Goal: Use online tool/utility: Utilize a website feature to perform a specific function

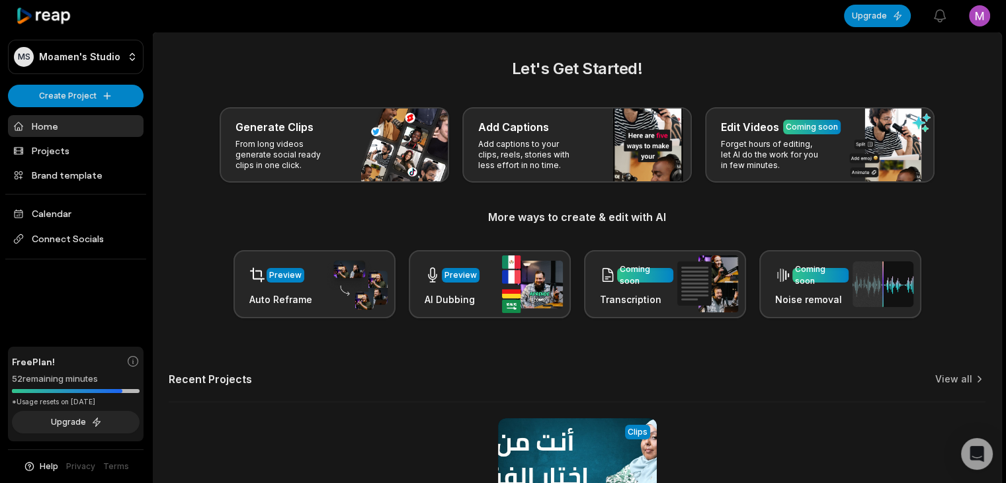
click at [294, 140] on p "From long videos generate social ready clips in one click." at bounding box center [286, 155] width 103 height 32
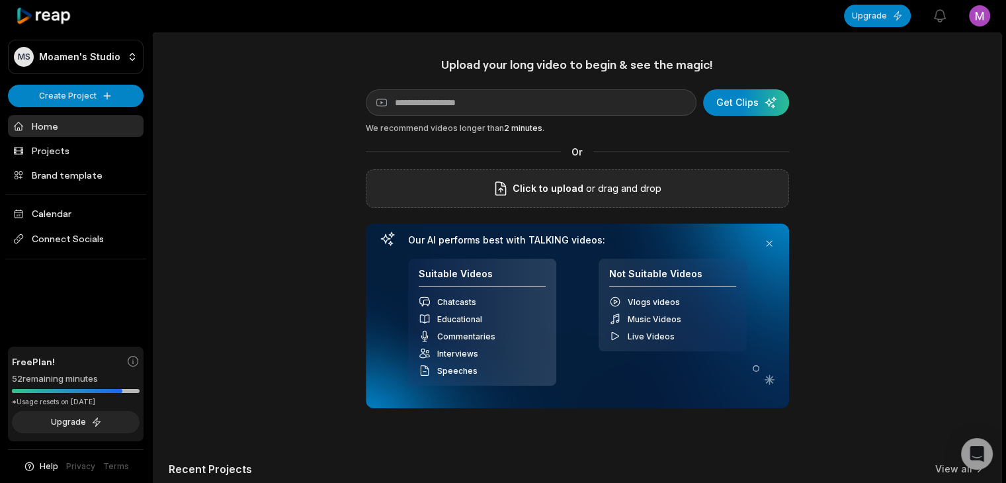
click at [553, 192] on span "Click to upload" at bounding box center [548, 189] width 71 height 16
click at [0, 0] on input "Click to upload" at bounding box center [0, 0] width 0 height 0
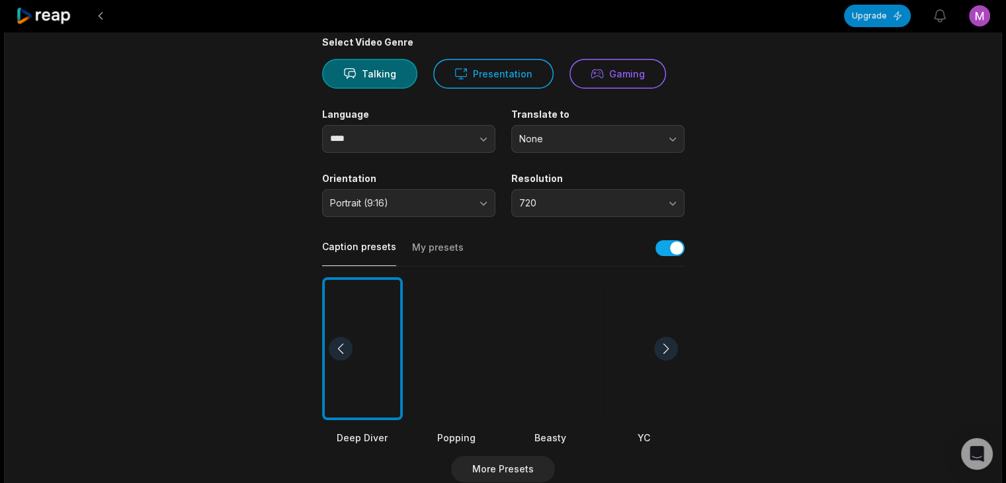
scroll to position [132, 0]
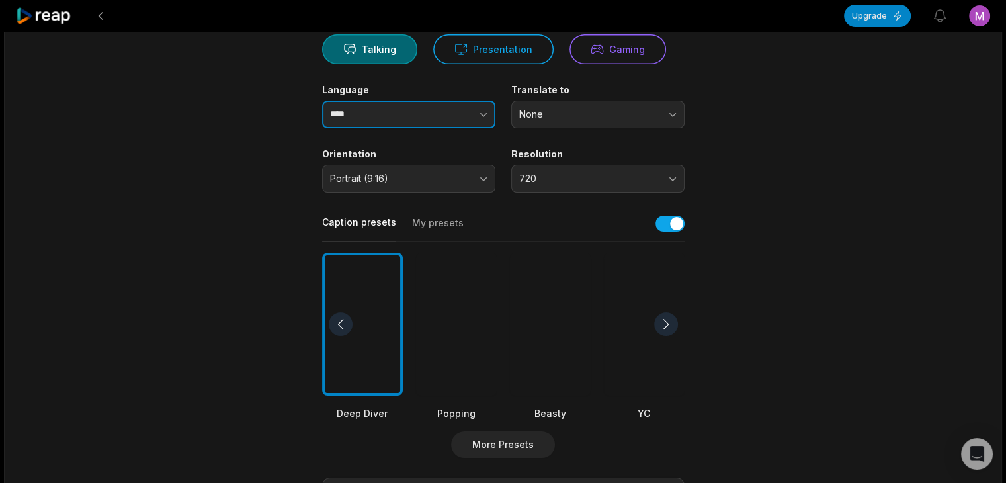
click at [479, 117] on icon "button" at bounding box center [483, 114] width 13 height 13
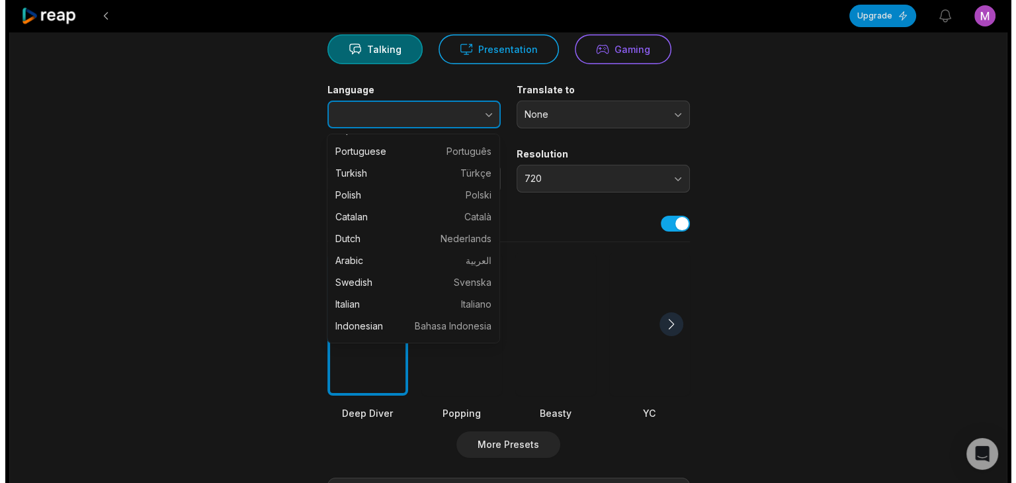
scroll to position [198, 0]
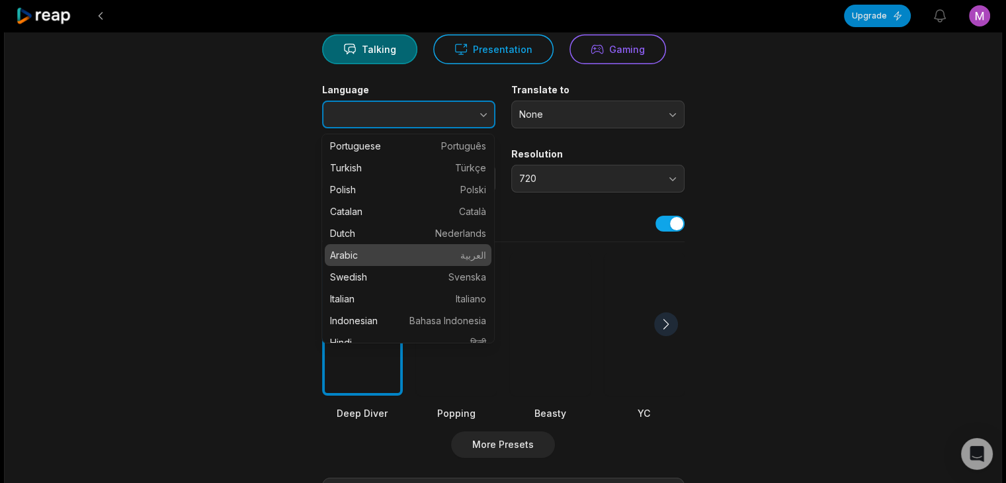
type input "******"
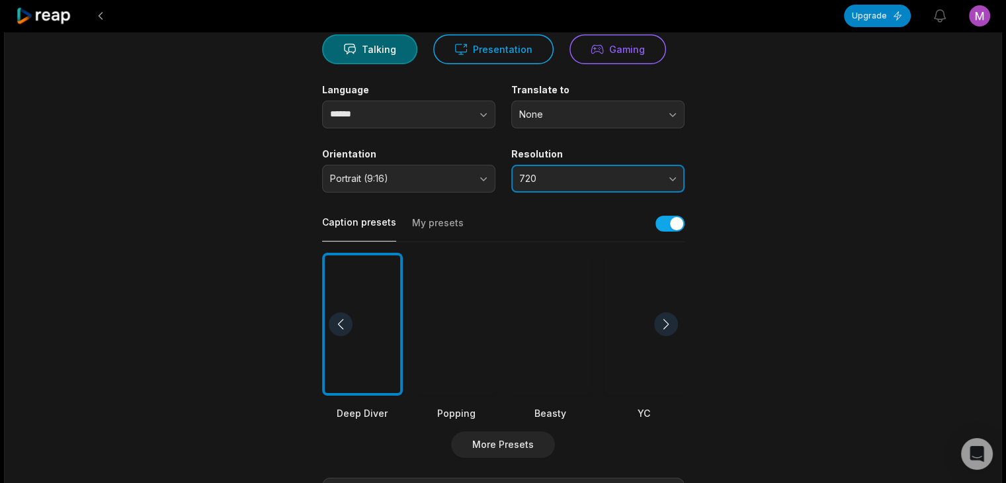
click at [673, 175] on button "720" at bounding box center [597, 179] width 173 height 28
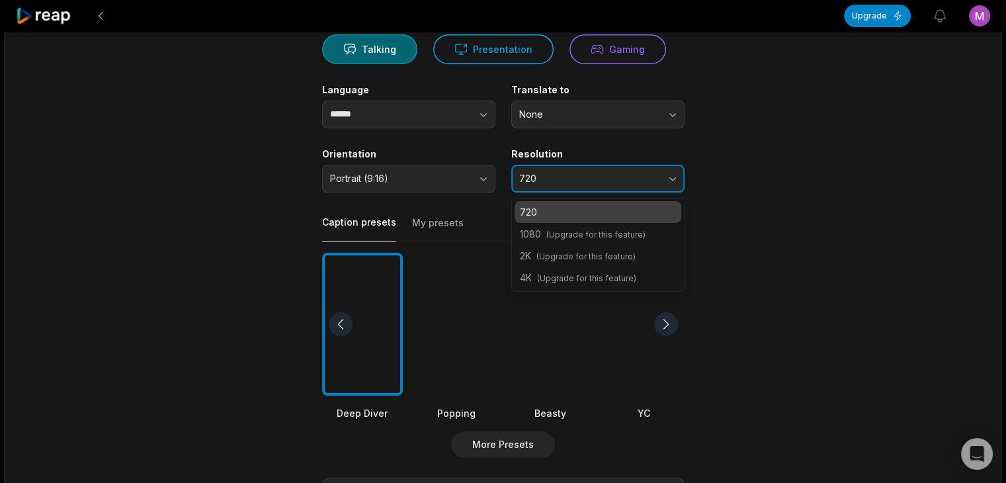
click at [673, 175] on button "720" at bounding box center [597, 179] width 173 height 28
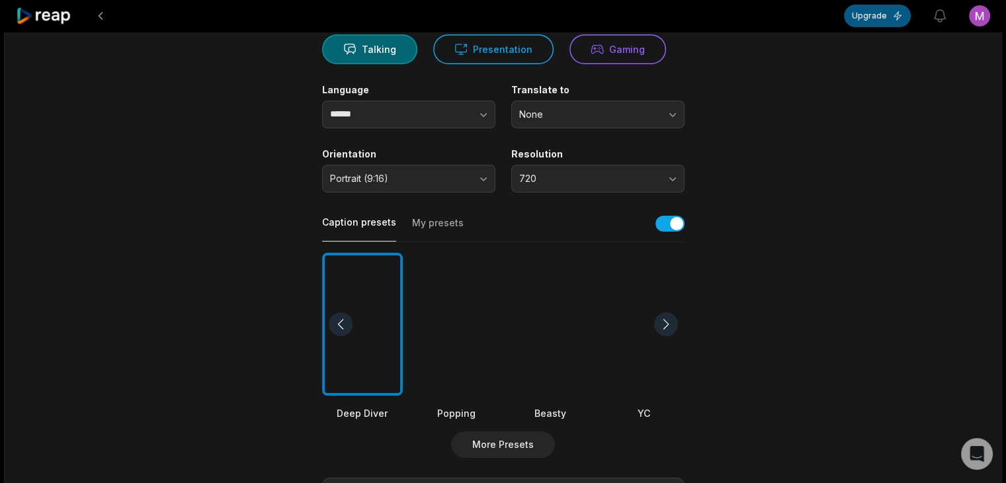
click at [873, 9] on button "Upgrade" at bounding box center [877, 16] width 67 height 22
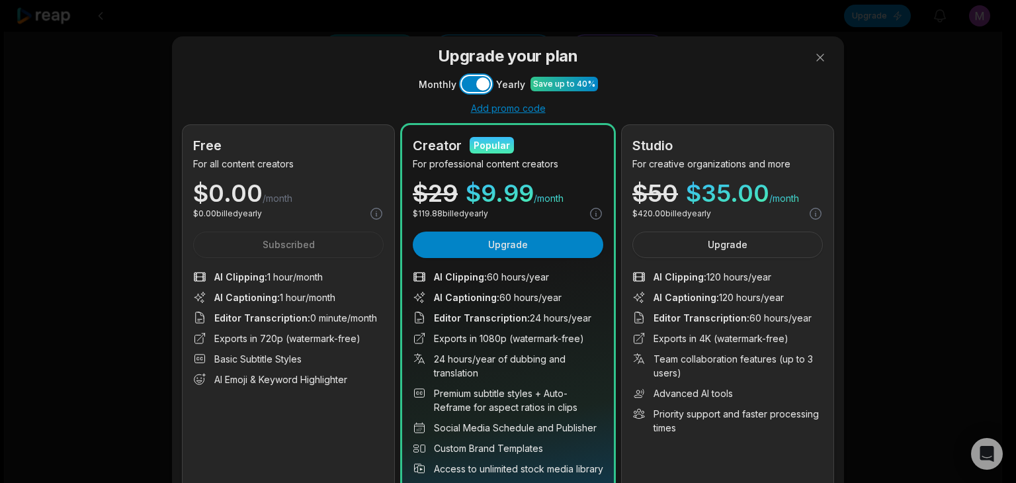
click at [468, 79] on button "Use setting" at bounding box center [476, 84] width 29 height 16
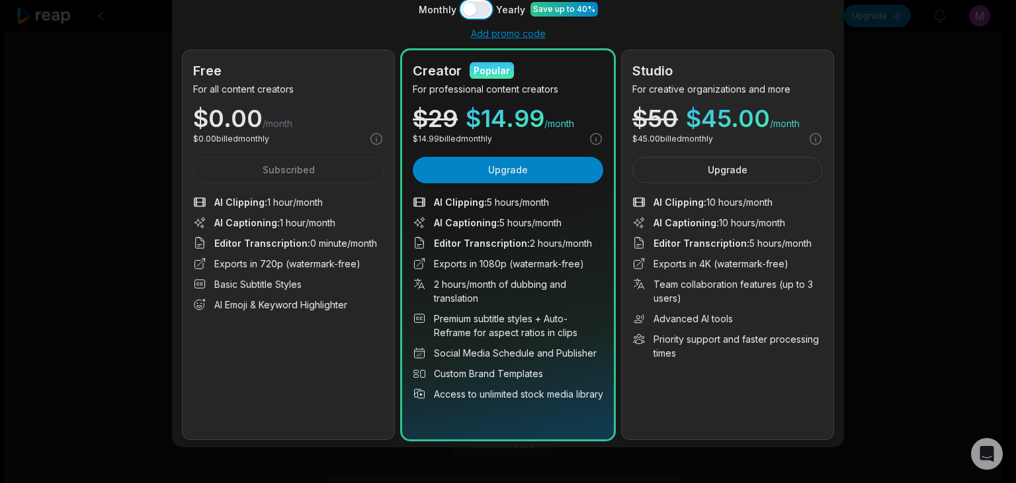
scroll to position [0, 0]
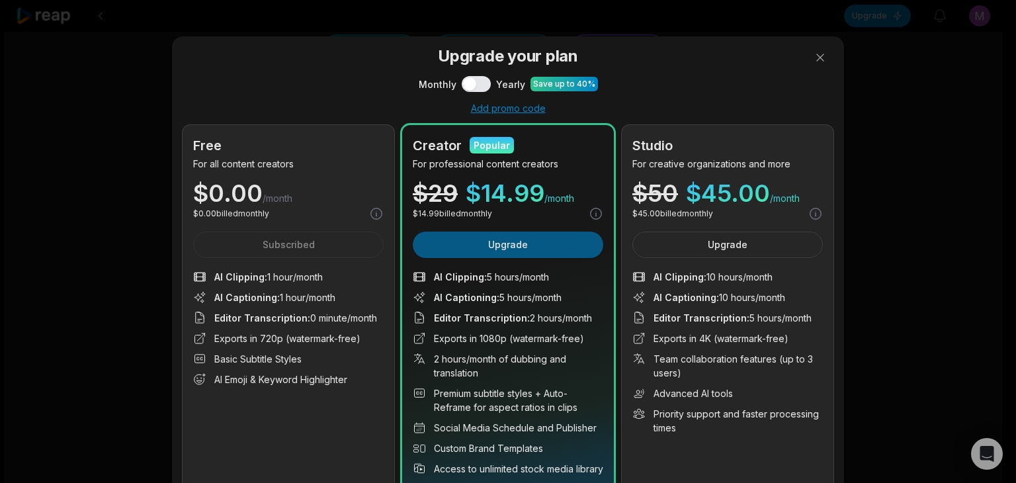
click at [471, 248] on button "Upgrade" at bounding box center [508, 244] width 190 height 26
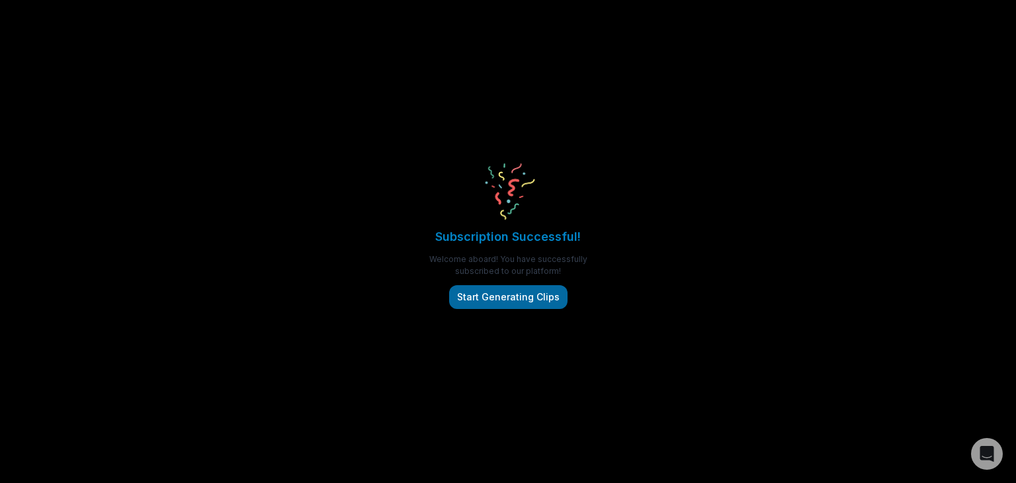
click at [528, 294] on button "Start Generating Clips" at bounding box center [508, 297] width 118 height 24
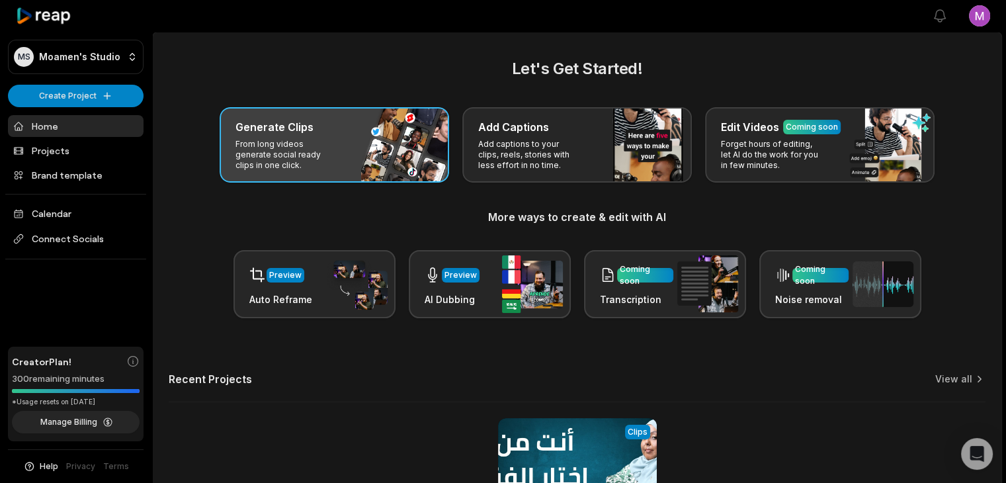
click at [312, 157] on p "From long videos generate social ready clips in one click." at bounding box center [286, 155] width 103 height 32
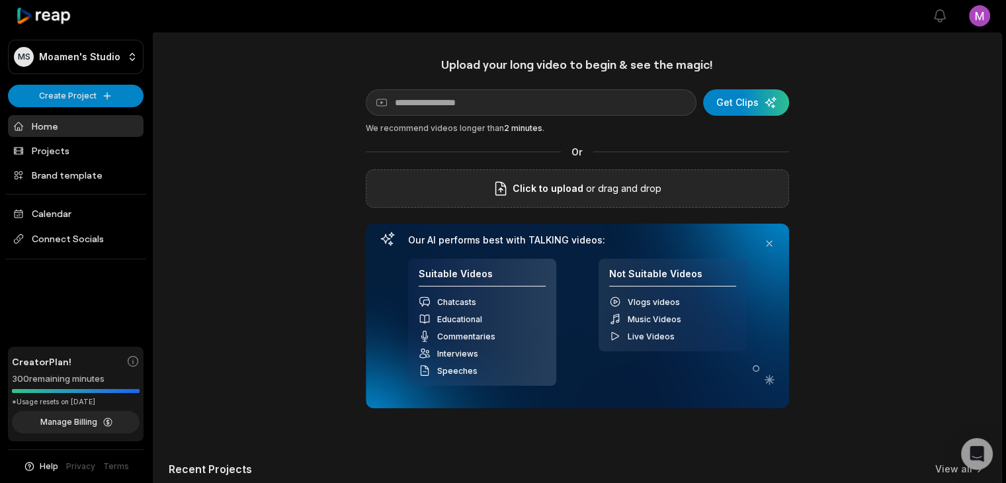
click at [565, 186] on span "Click to upload" at bounding box center [548, 189] width 71 height 16
click at [0, 0] on input "Click to upload" at bounding box center [0, 0] width 0 height 0
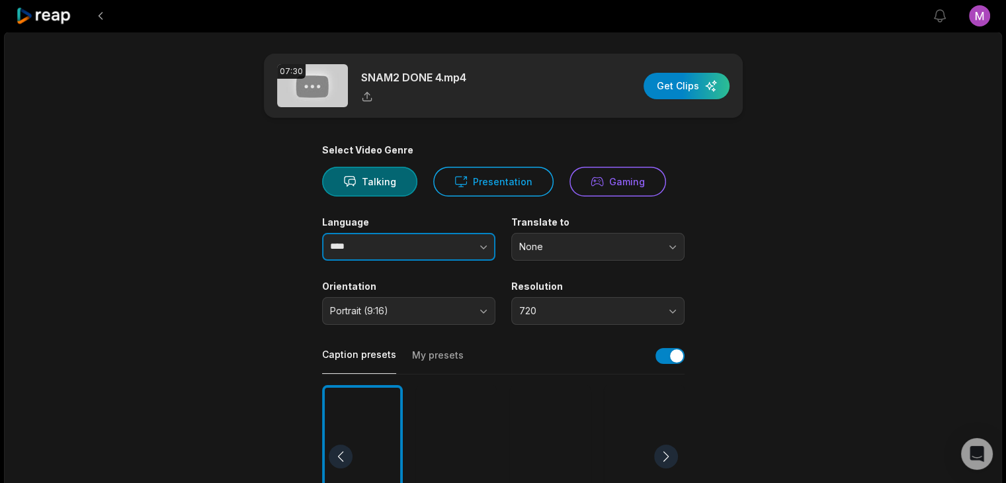
click at [484, 247] on icon "button" at bounding box center [483, 247] width 7 height 4
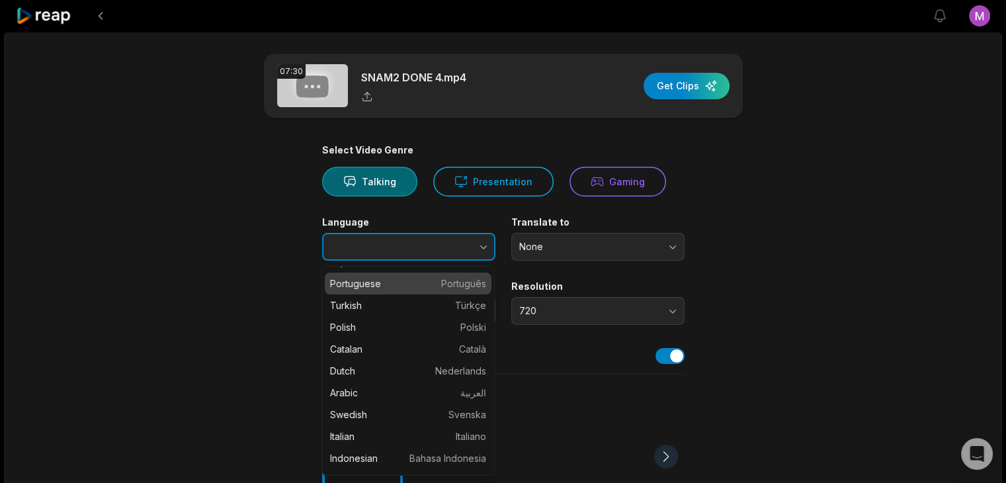
scroll to position [198, 0]
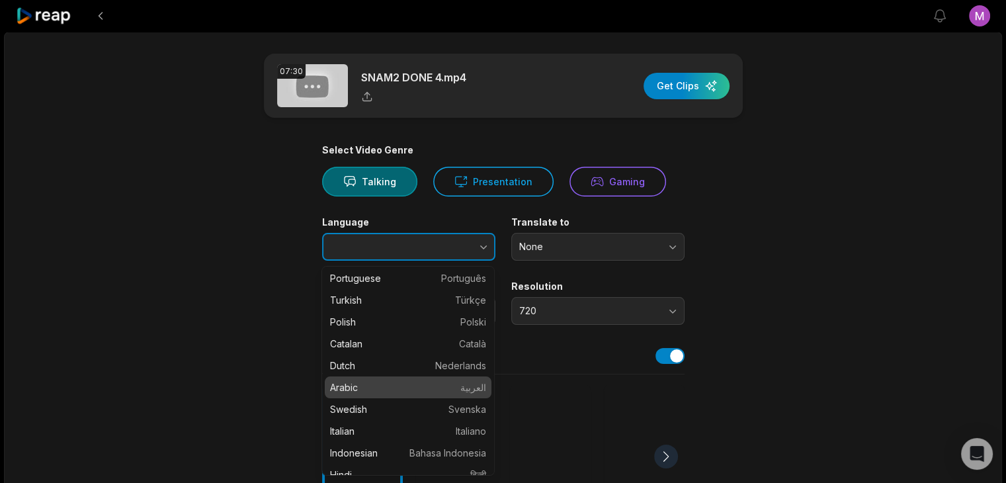
type input "******"
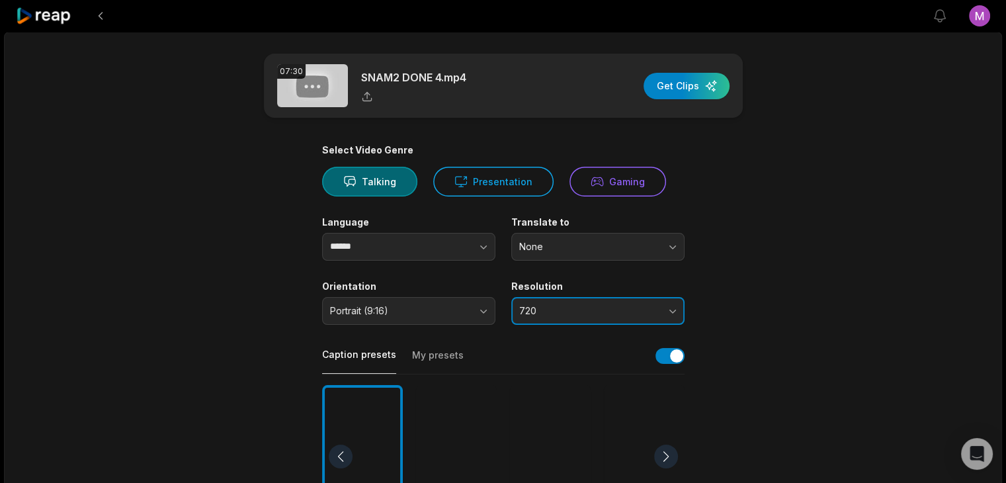
click at [672, 309] on button "720" at bounding box center [597, 311] width 173 height 28
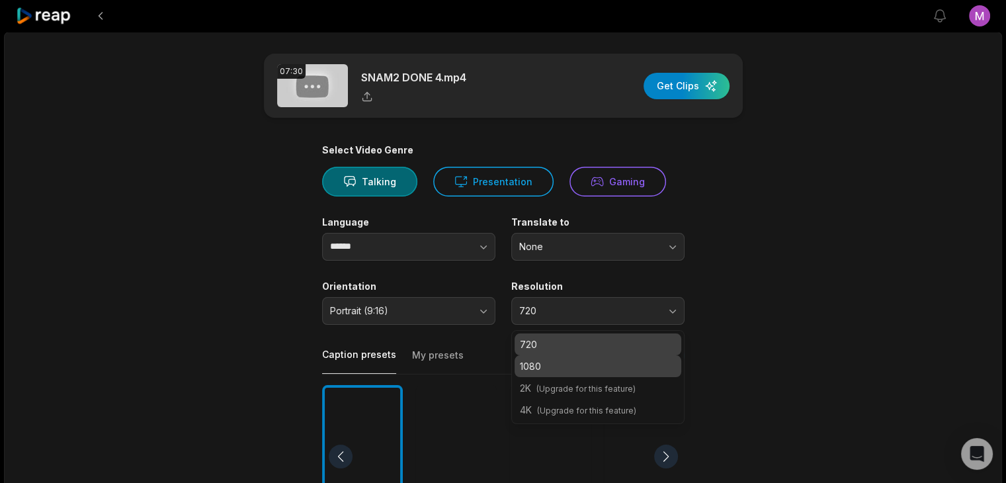
click at [561, 362] on p "1080" at bounding box center [598, 366] width 156 height 14
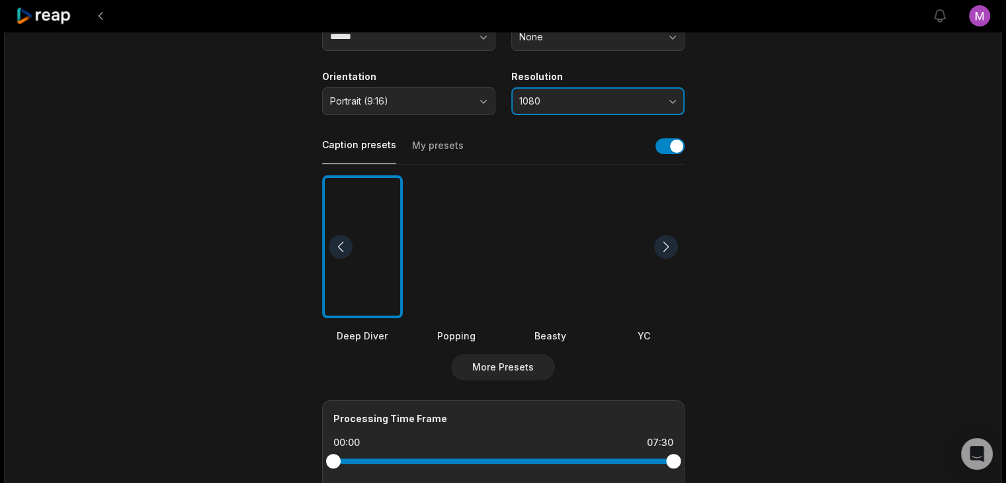
scroll to position [204, 0]
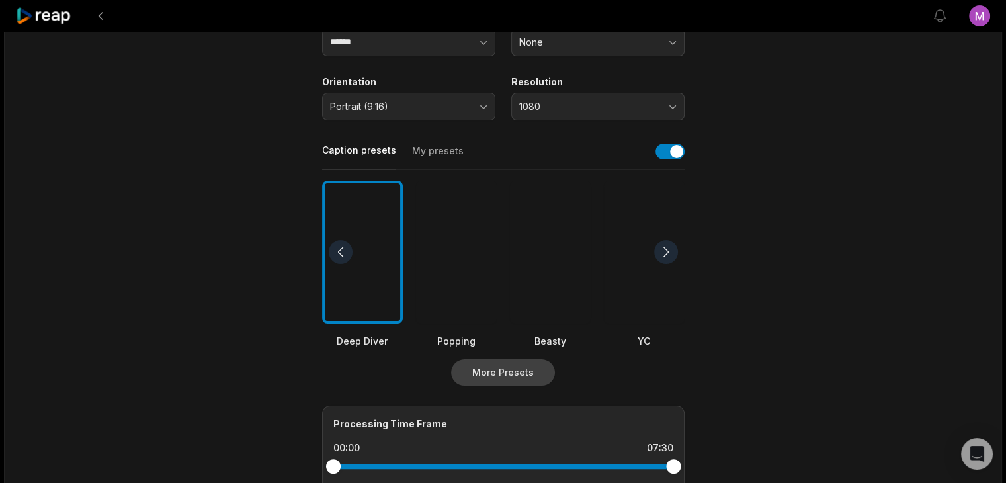
click at [495, 366] on button "More Presets" at bounding box center [503, 372] width 104 height 26
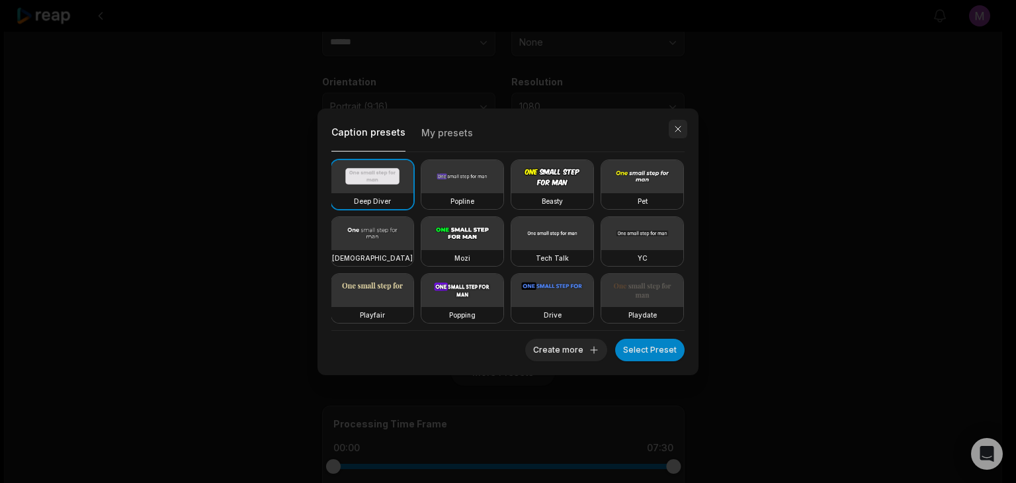
click at [678, 128] on button "button" at bounding box center [678, 129] width 19 height 19
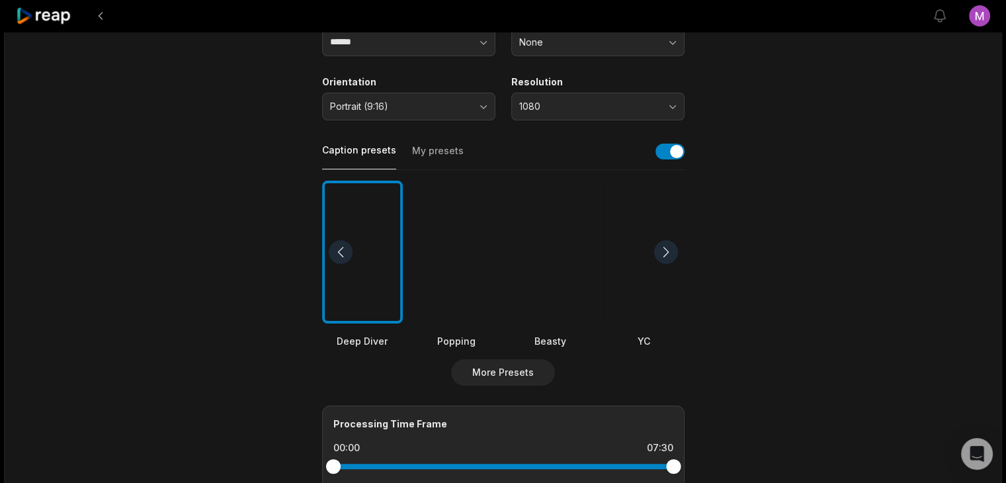
click at [460, 278] on div at bounding box center [456, 253] width 81 height 144
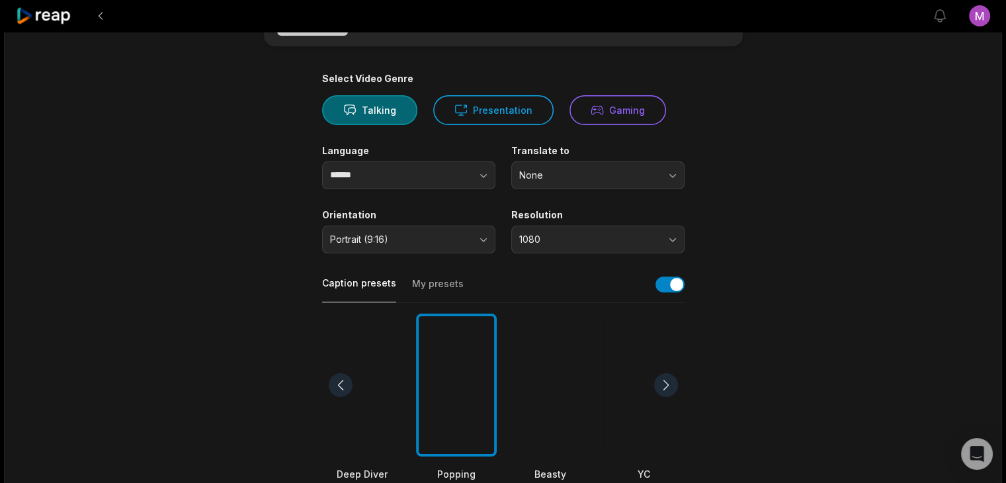
scroll to position [0, 0]
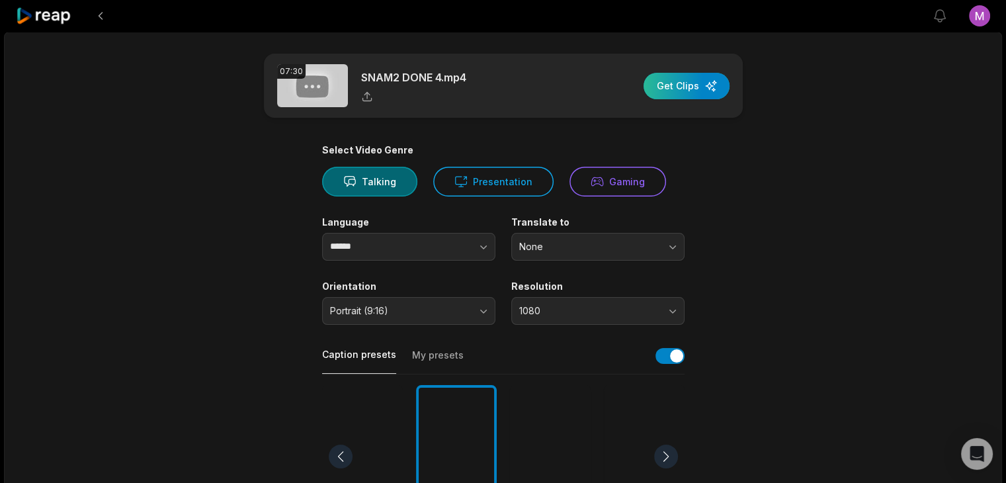
click at [670, 91] on div "button" at bounding box center [687, 86] width 86 height 26
